Goal: Navigation & Orientation: Find specific page/section

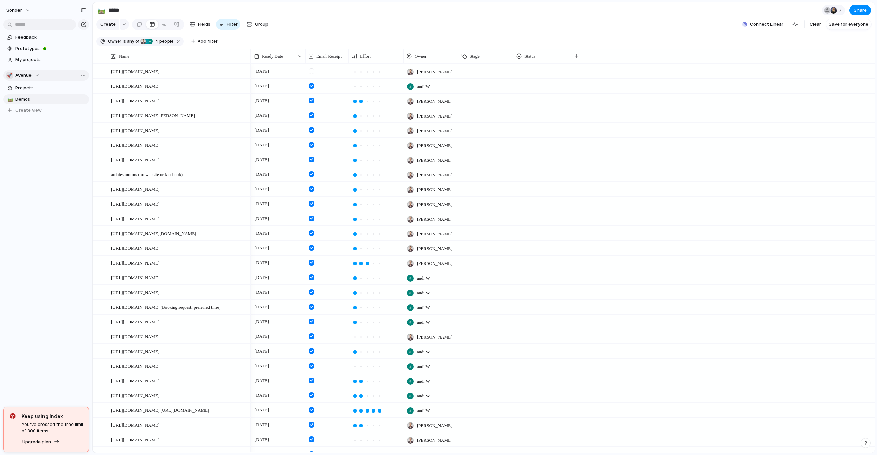
click at [30, 74] on span "Avenue" at bounding box center [23, 75] width 16 height 7
click at [36, 174] on li "☠️ Toms Board" at bounding box center [46, 179] width 77 height 12
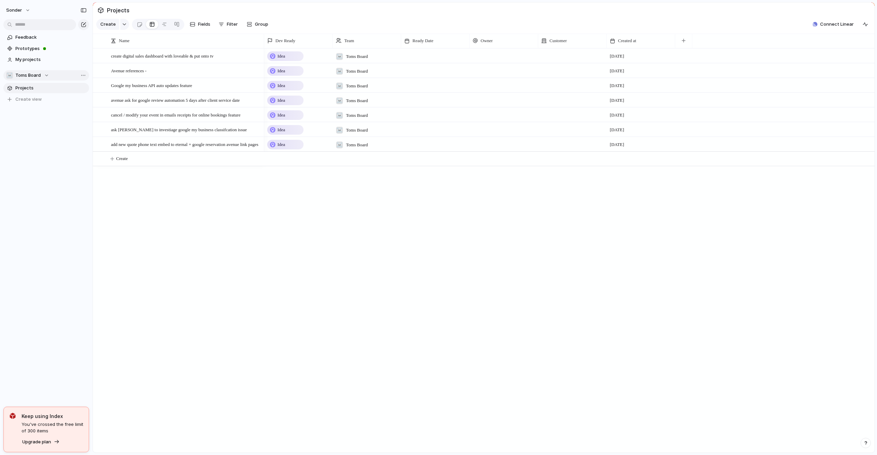
click at [35, 74] on span "Toms Board" at bounding box center [27, 75] width 25 height 7
click at [37, 121] on span "Audi's Board" at bounding box center [34, 123] width 27 height 7
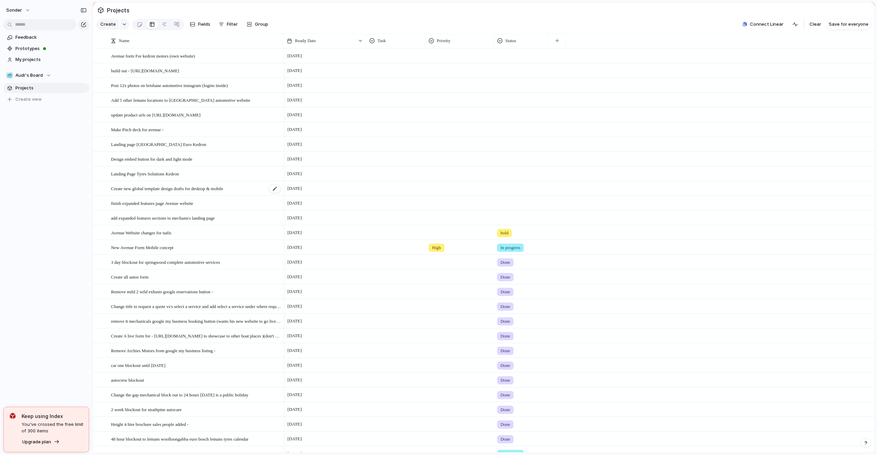
scroll to position [3, 0]
click at [142, 187] on span "Create new global template design drafts for desktop & mobile" at bounding box center [167, 185] width 112 height 8
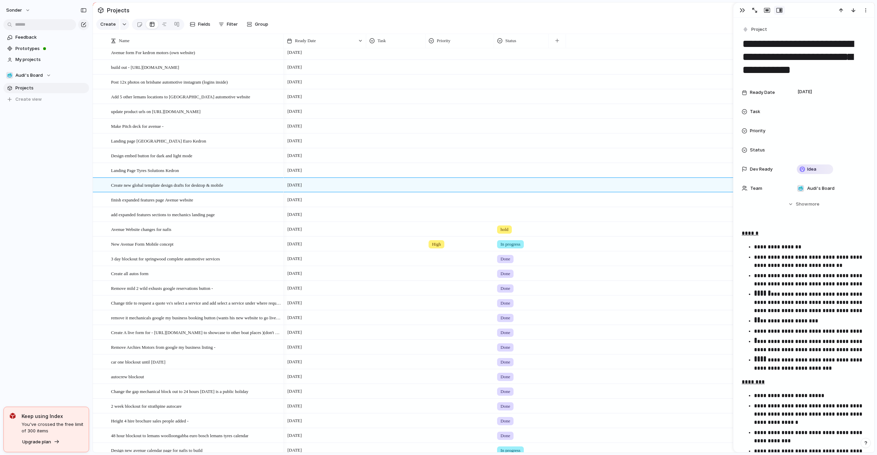
scroll to position [7, 0]
